Goal: Information Seeking & Learning: Learn about a topic

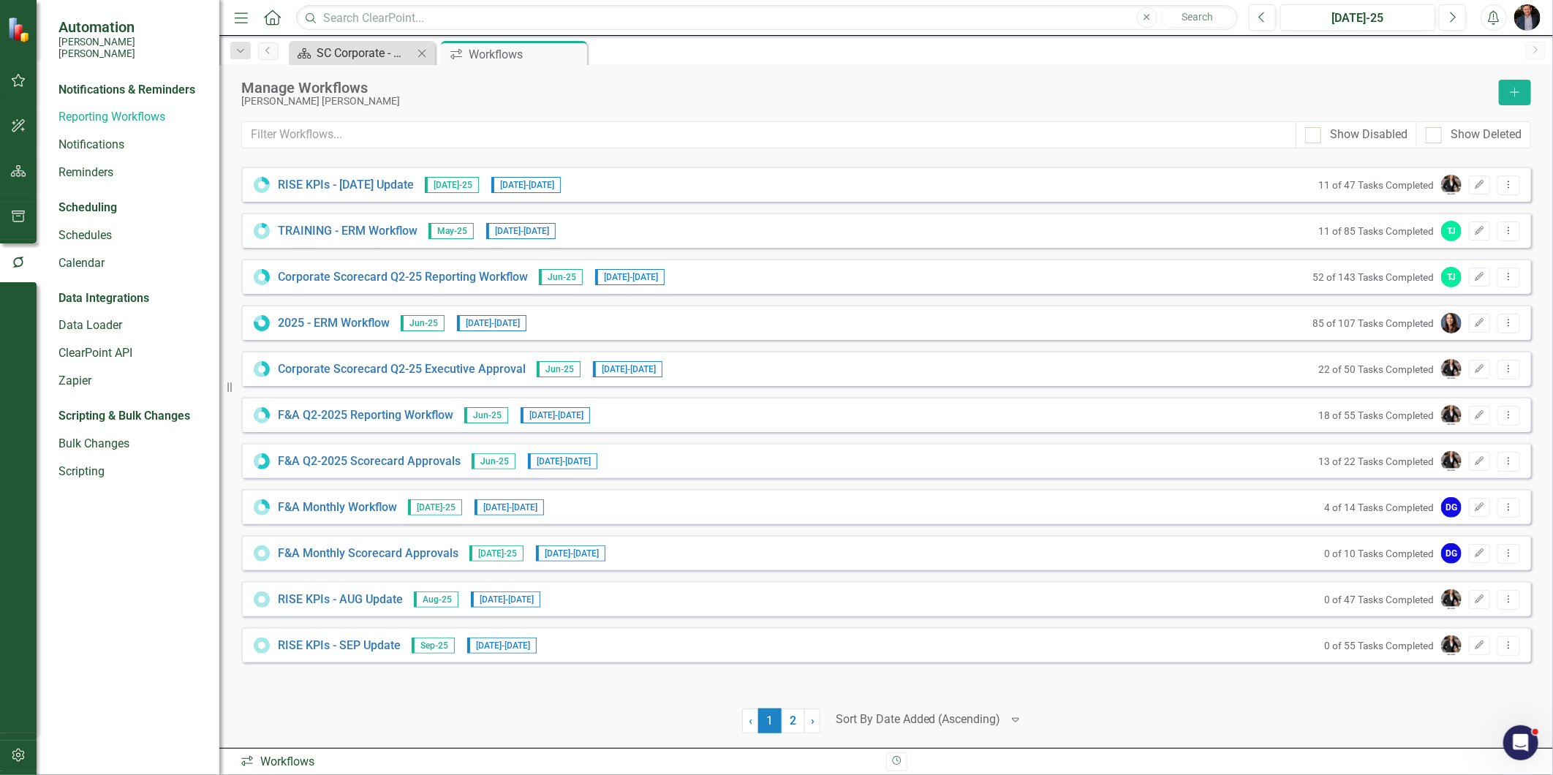
click at [356, 58] on div "SC Corporate - Welcome to ClearPoint" at bounding box center [365, 53] width 96 height 18
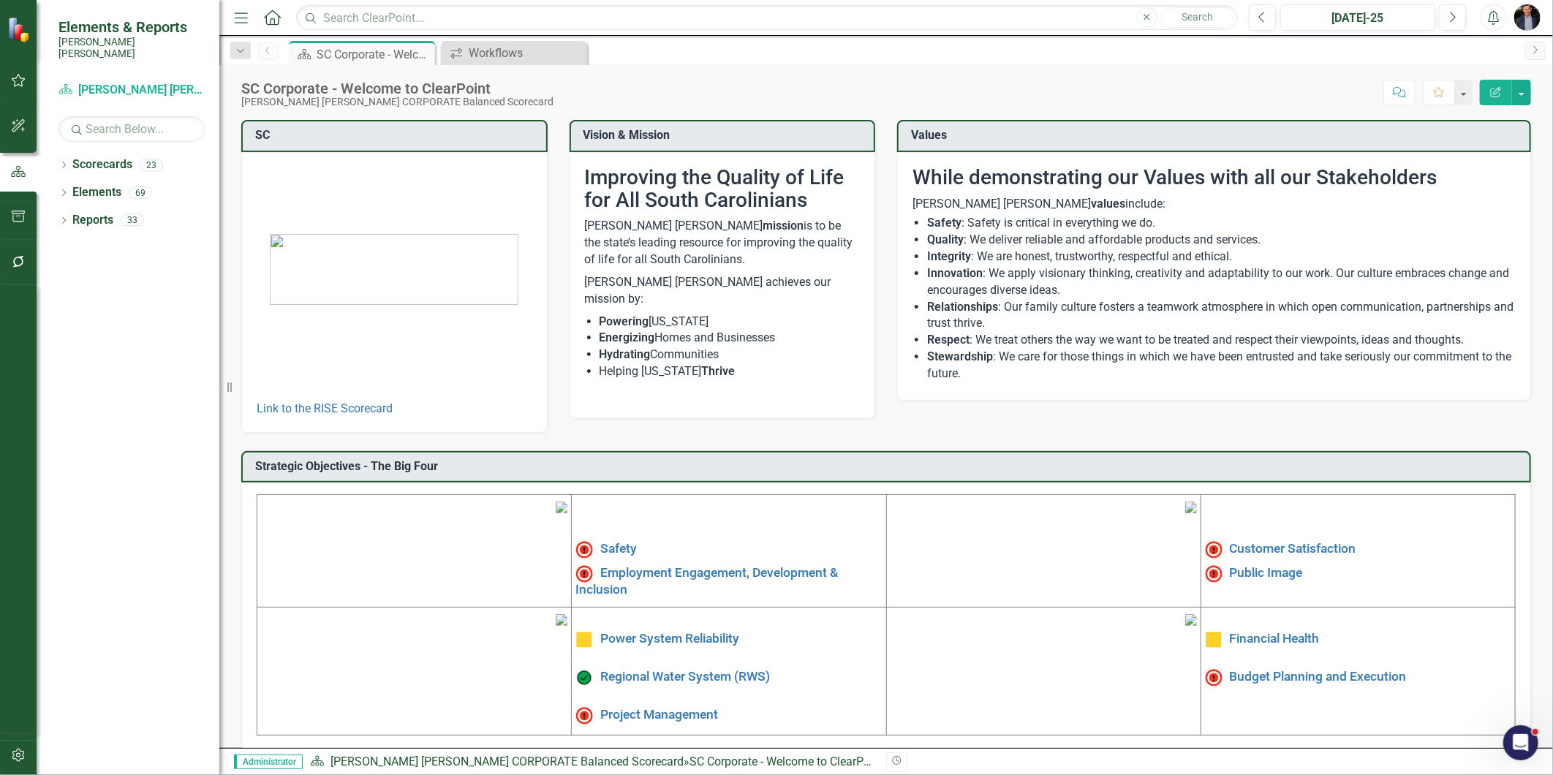
click at [556, 513] on img at bounding box center [562, 507] width 12 height 12
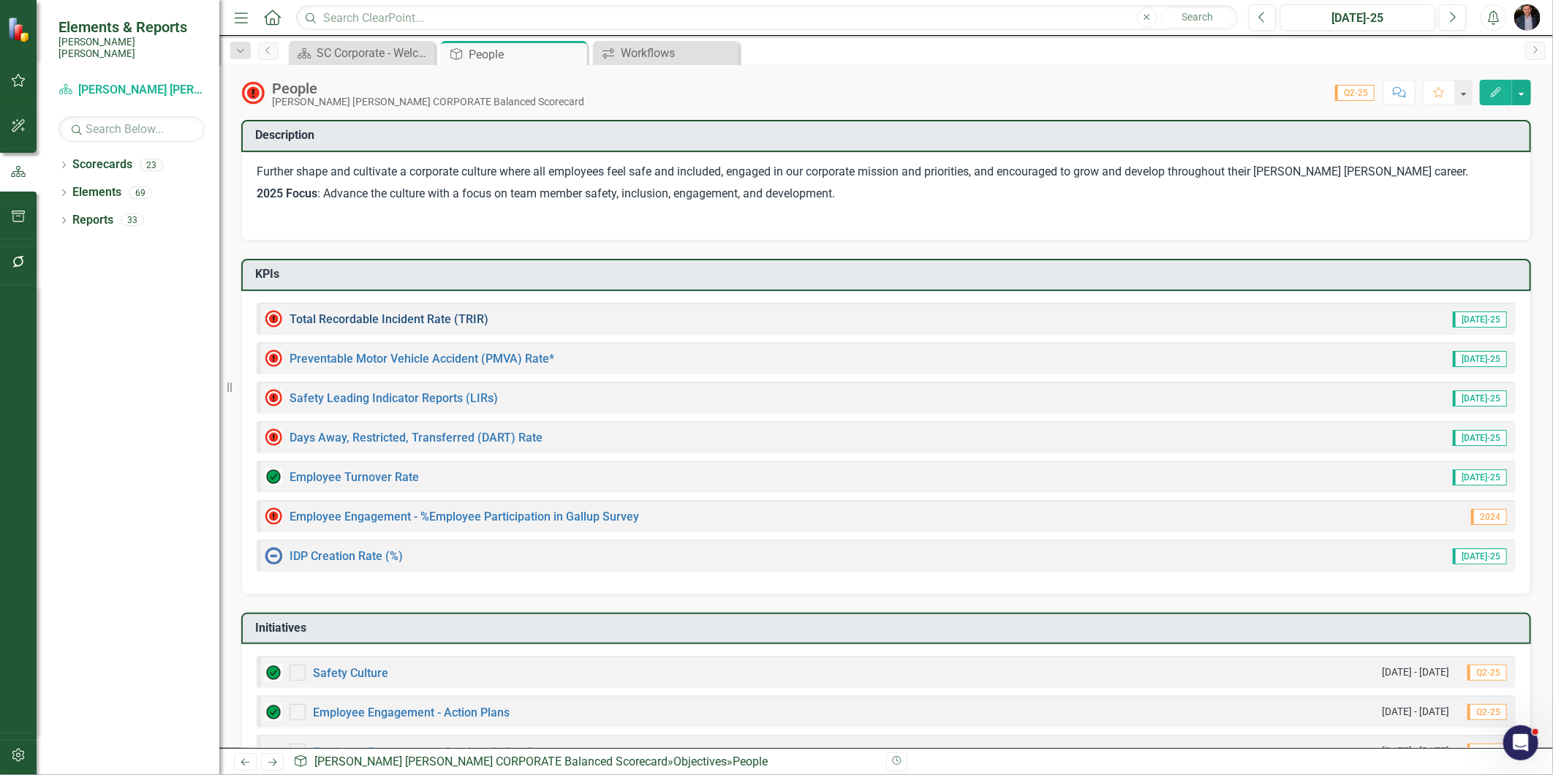
click at [378, 312] on link "Total Recordable Incident Rate (TRIR)" at bounding box center [388, 319] width 199 height 14
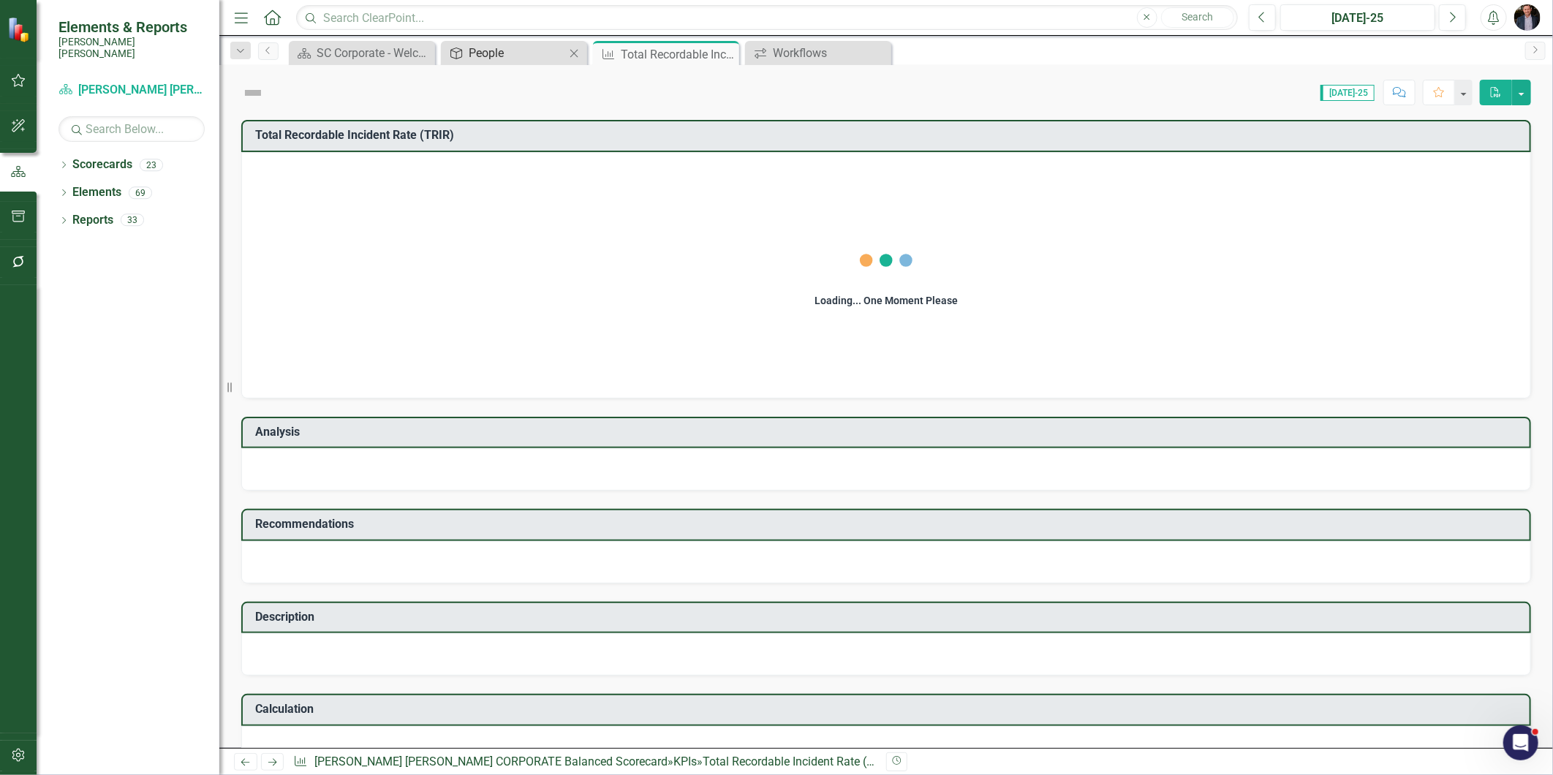
click at [520, 59] on div "People" at bounding box center [517, 53] width 96 height 18
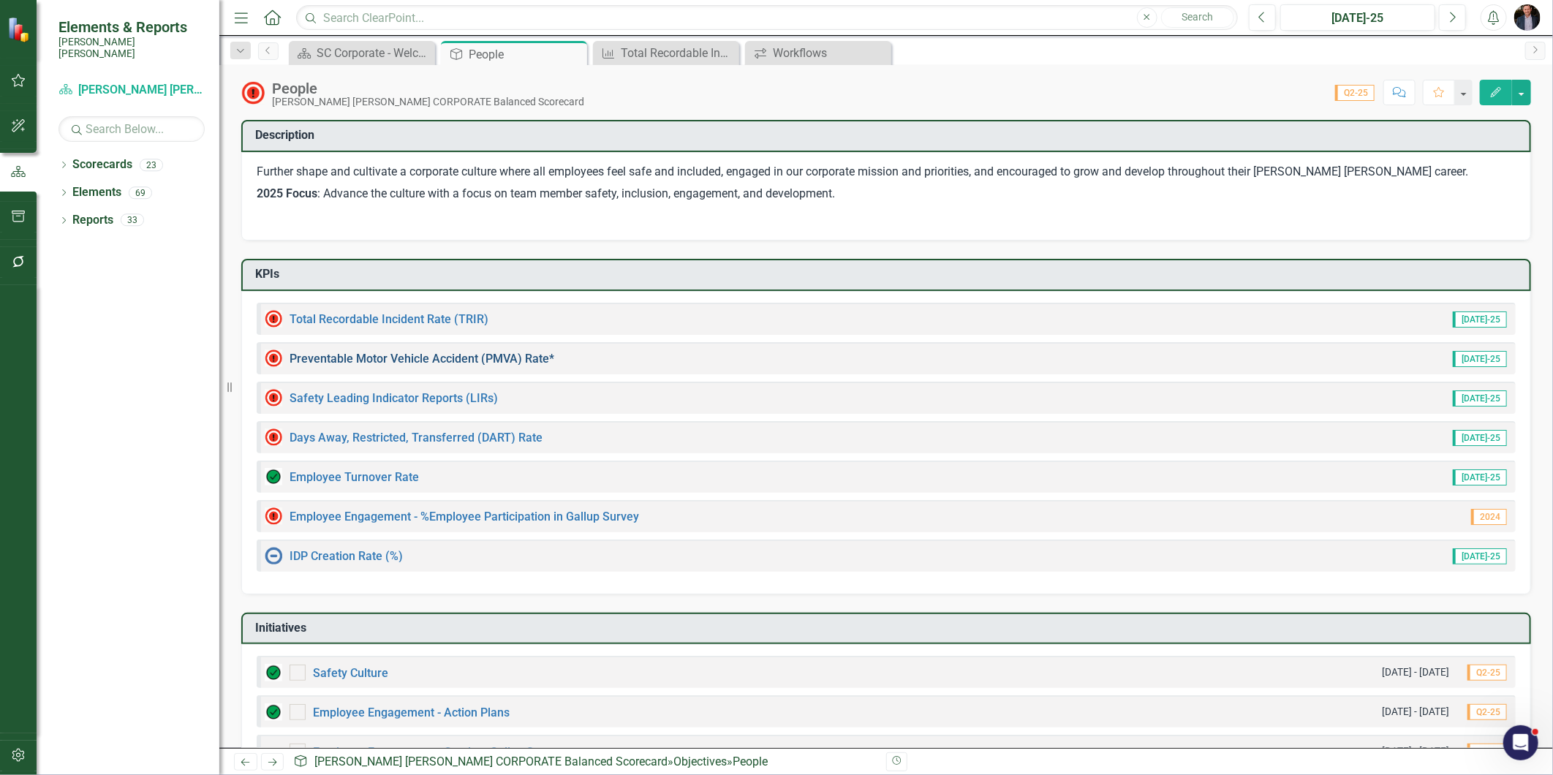
click at [398, 356] on link "Preventable Motor Vehicle Accident (PMVA) Rate*" at bounding box center [421, 359] width 265 height 14
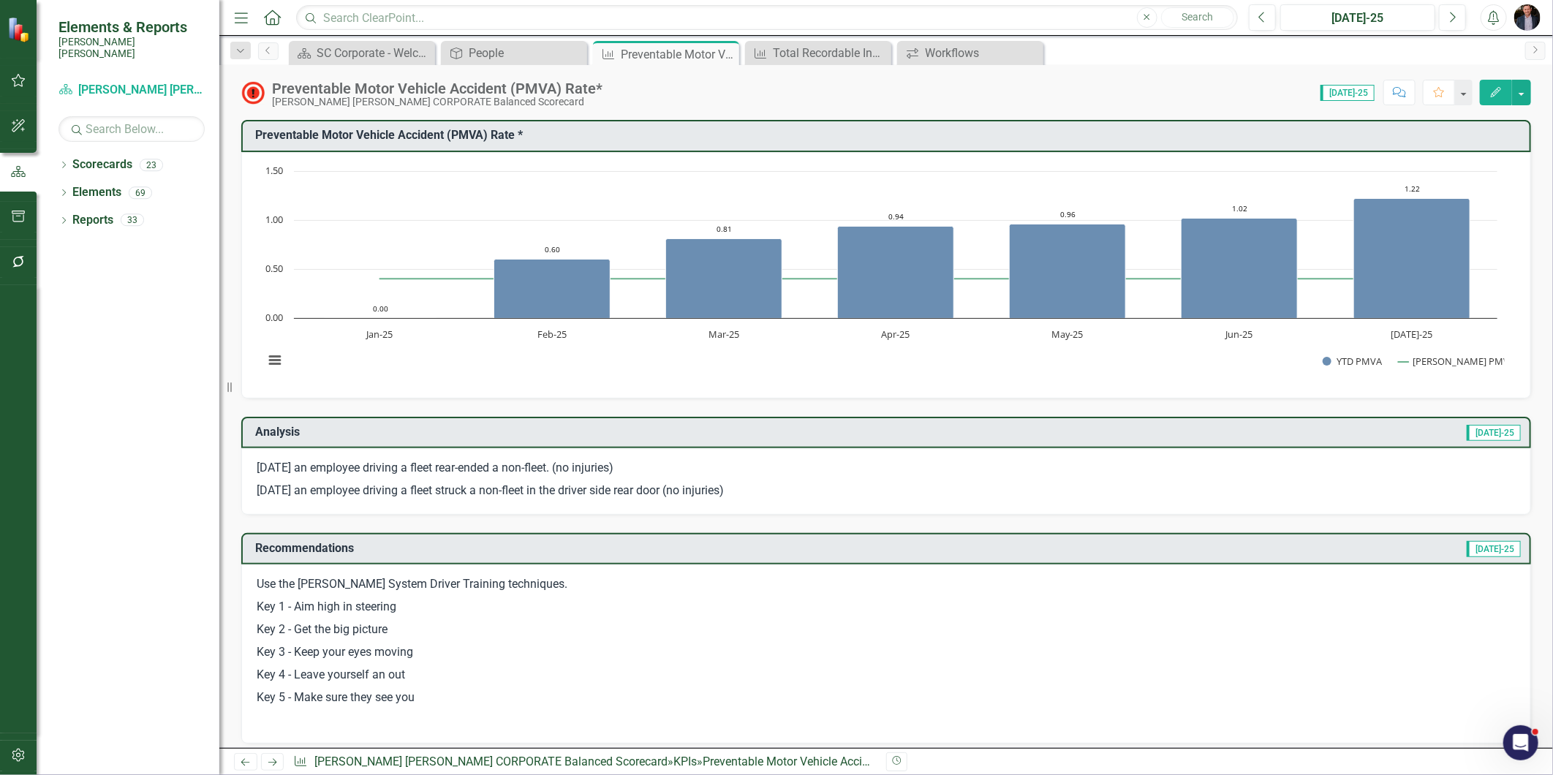
click at [546, 73] on div "Preventable Motor Vehicle Accident (PMVA) Rate* Santee Cooper CORPORATE Balance…" at bounding box center [885, 87] width 1333 height 44
click at [527, 56] on div "People" at bounding box center [517, 53] width 96 height 18
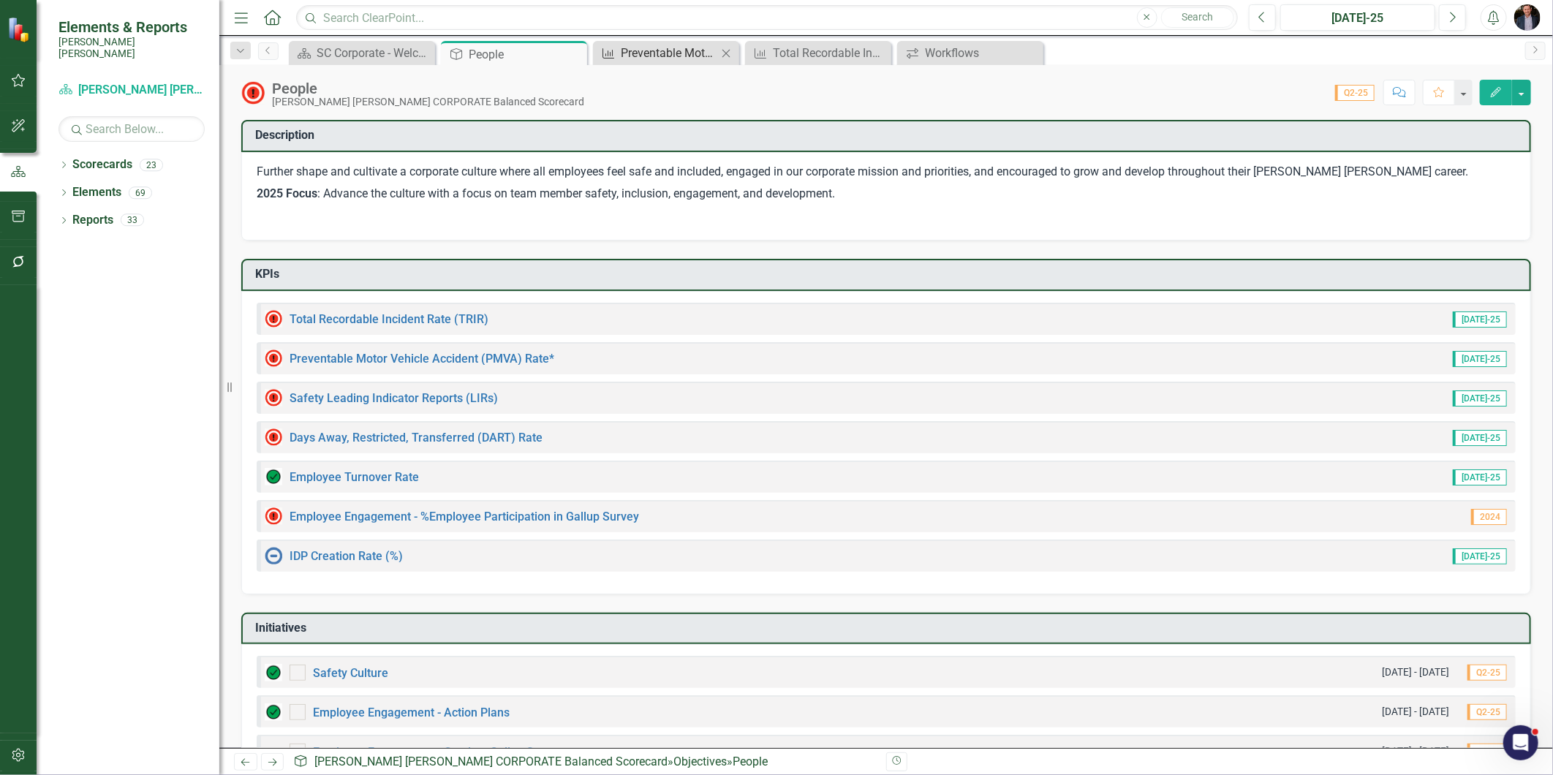
click at [663, 49] on div "Preventable Motor Vehicle Accident (PMVA) Rate*" at bounding box center [669, 53] width 96 height 18
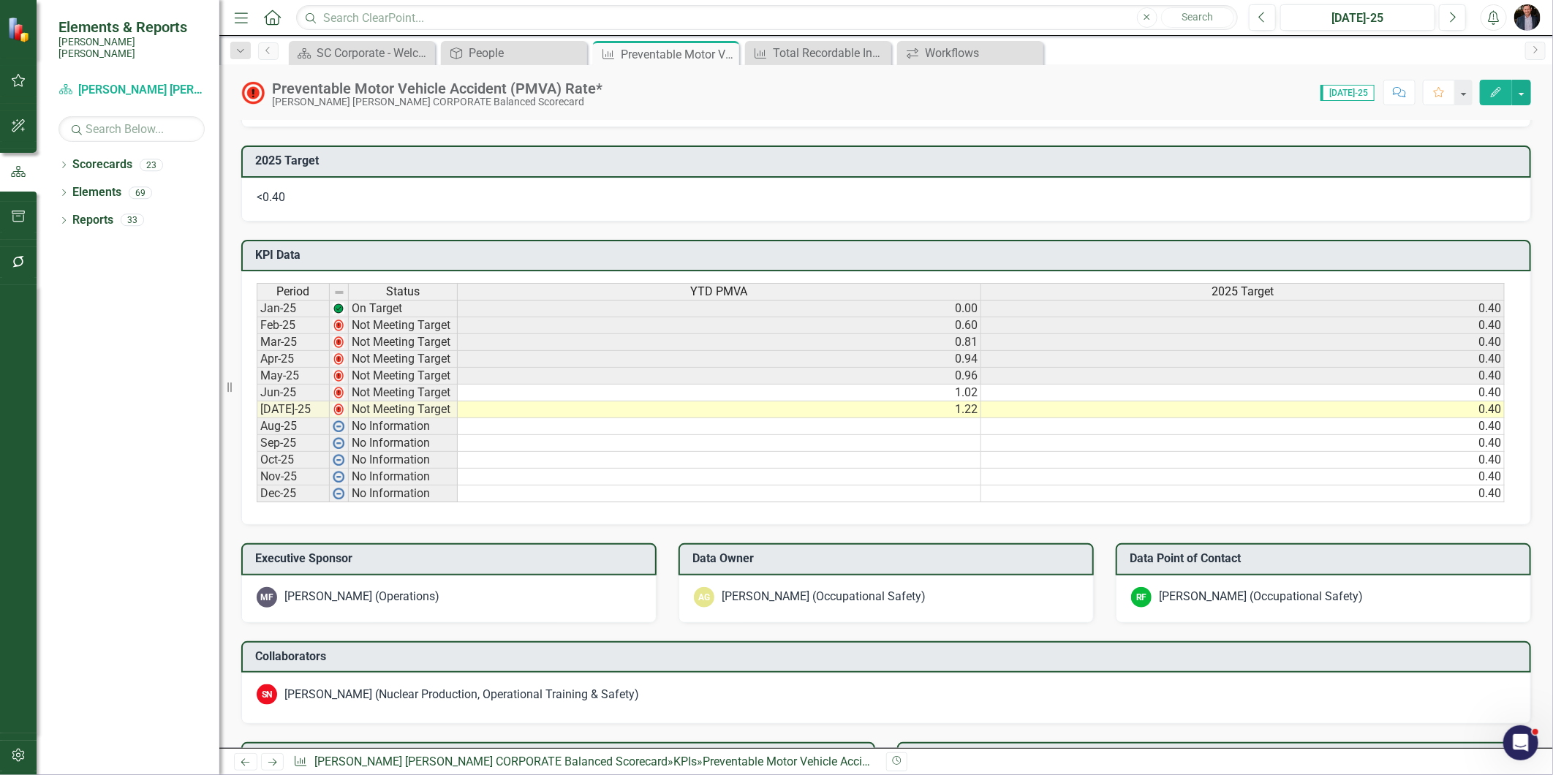
scroll to position [893, 0]
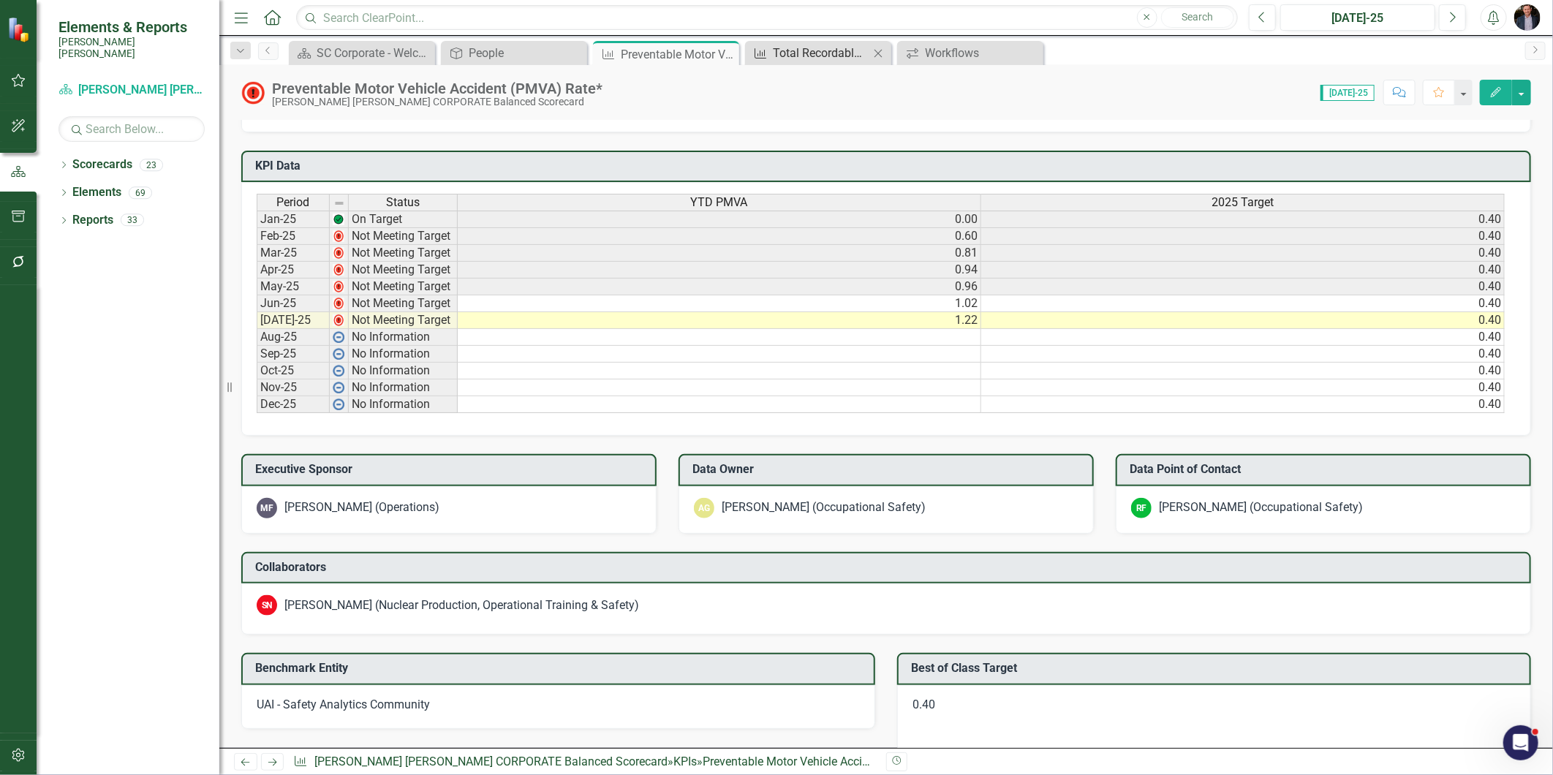
click at [821, 56] on div "Total Recordable Incident Rate (TRIR)" at bounding box center [821, 53] width 96 height 18
